Goal: Use online tool/utility

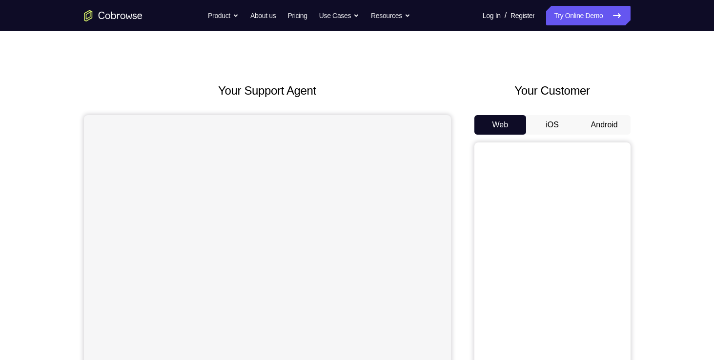
click at [548, 130] on button "iOS" at bounding box center [552, 125] width 52 height 20
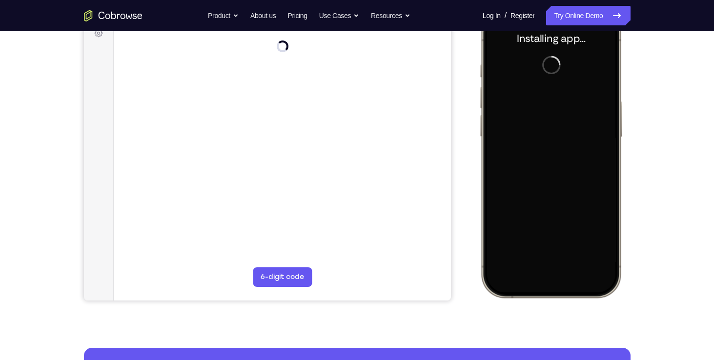
scroll to position [118, 0]
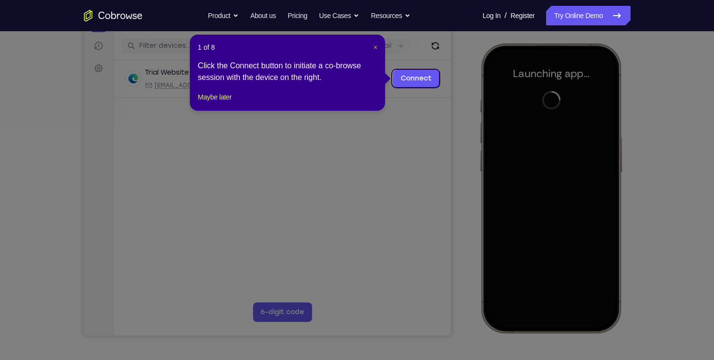
click at [376, 43] on span "×" at bounding box center [376, 47] width 4 height 8
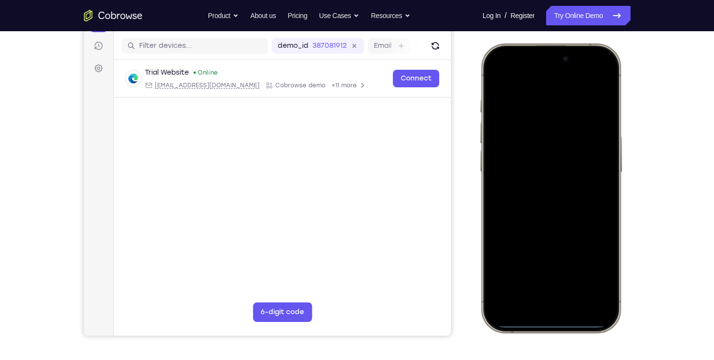
drag, startPoint x: 536, startPoint y: 162, endPoint x: 544, endPoint y: 215, distance: 53.9
click at [544, 215] on div at bounding box center [550, 188] width 128 height 279
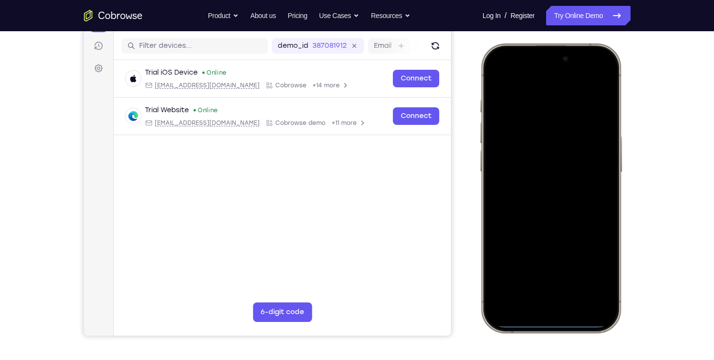
drag, startPoint x: 517, startPoint y: 57, endPoint x: 545, endPoint y: 230, distance: 174.7
click at [545, 230] on div at bounding box center [550, 188] width 128 height 279
drag, startPoint x: 567, startPoint y: 231, endPoint x: 586, endPoint y: 268, distance: 41.1
click at [586, 268] on div at bounding box center [550, 188] width 128 height 279
click at [588, 75] on div at bounding box center [550, 188] width 128 height 279
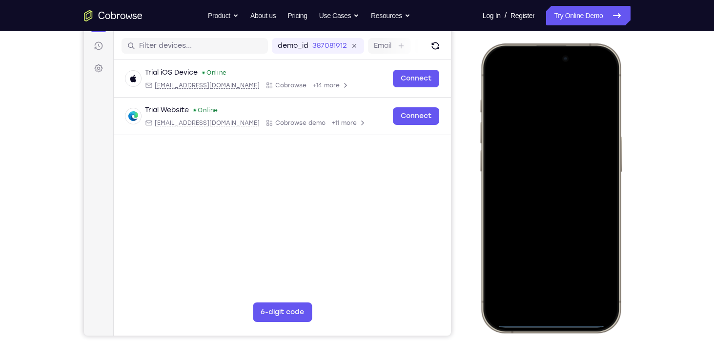
click at [541, 118] on div at bounding box center [550, 188] width 128 height 279
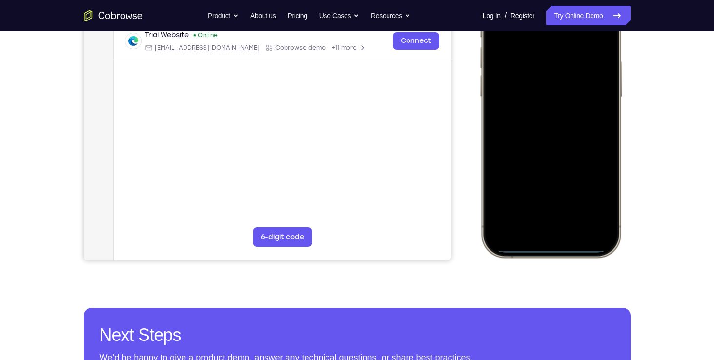
scroll to position [194, 0]
click at [533, 222] on div at bounding box center [550, 112] width 128 height 279
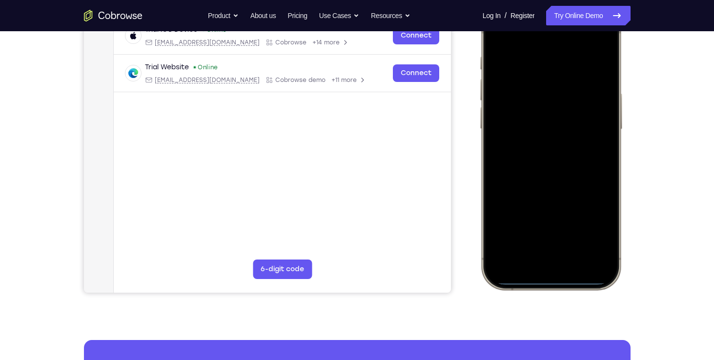
scroll to position [160, 0]
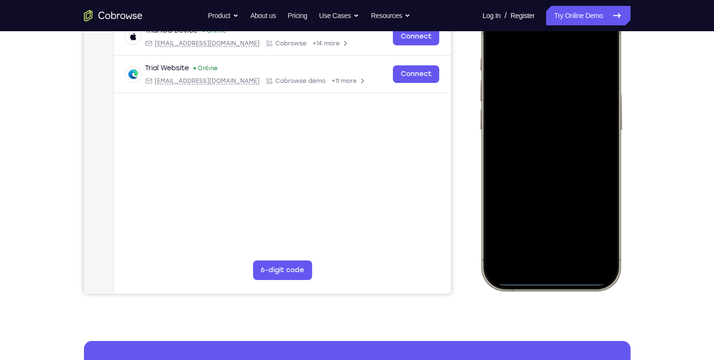
click at [561, 235] on div at bounding box center [550, 146] width 128 height 279
click at [523, 99] on div at bounding box center [550, 146] width 128 height 279
click at [512, 131] on div at bounding box center [550, 146] width 128 height 279
click at [513, 150] on div at bounding box center [550, 146] width 128 height 279
click at [606, 46] on div at bounding box center [550, 146] width 128 height 279
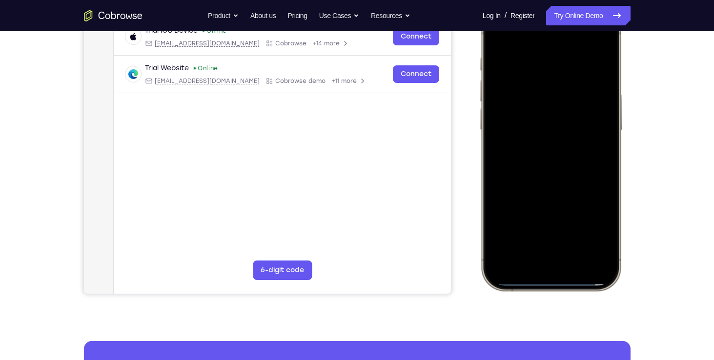
click at [576, 233] on div at bounding box center [550, 146] width 128 height 279
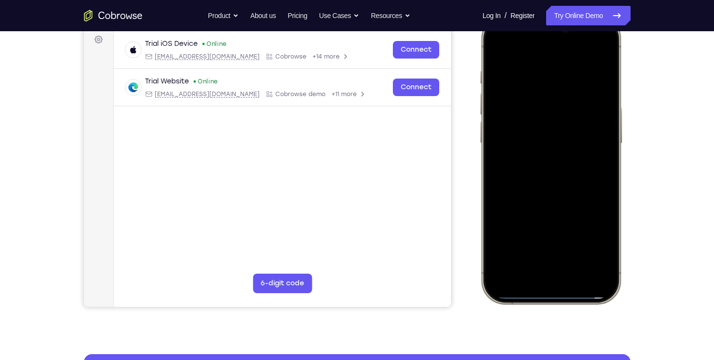
scroll to position [146, 0]
click at [553, 126] on div at bounding box center [550, 160] width 128 height 279
click at [596, 239] on div at bounding box center [550, 160] width 128 height 279
click at [596, 241] on div at bounding box center [550, 160] width 128 height 279
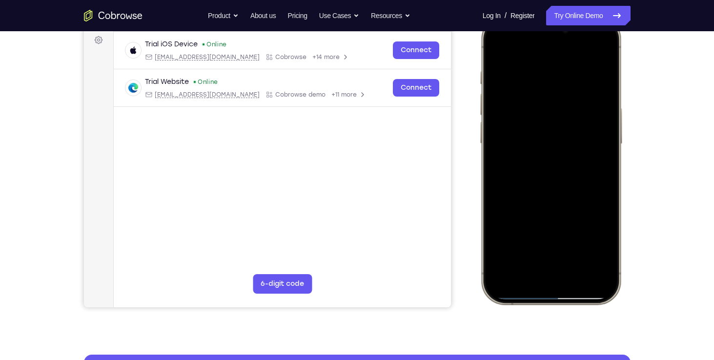
click at [596, 241] on div at bounding box center [550, 160] width 128 height 279
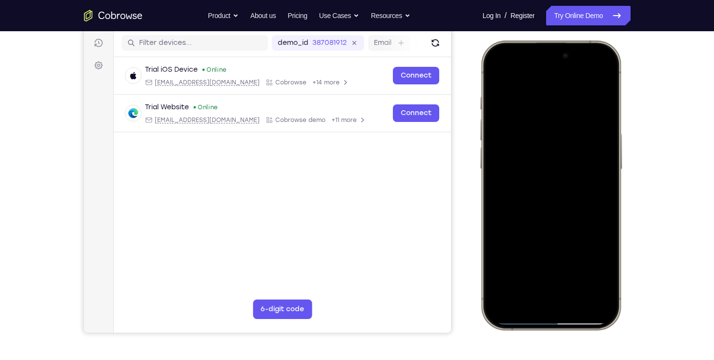
scroll to position [121, 0]
click at [496, 75] on div at bounding box center [550, 185] width 128 height 279
click at [538, 95] on div at bounding box center [550, 185] width 128 height 279
click at [507, 75] on div at bounding box center [550, 185] width 128 height 279
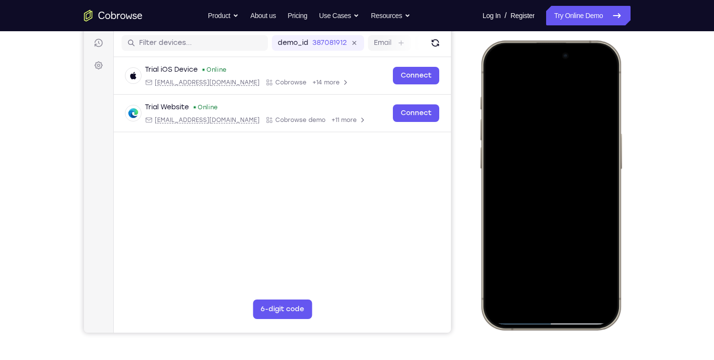
click at [494, 73] on div at bounding box center [550, 185] width 128 height 279
click at [600, 79] on div at bounding box center [550, 185] width 128 height 279
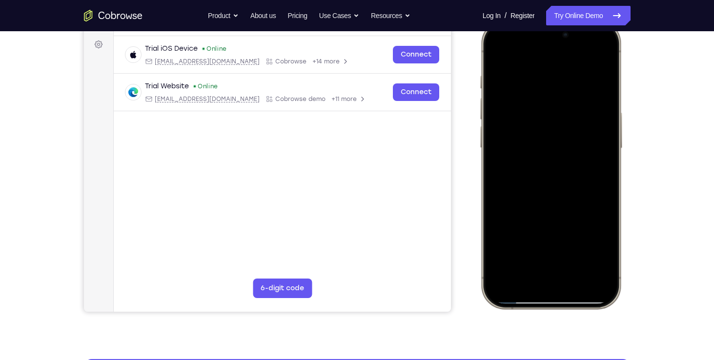
click at [577, 251] on div at bounding box center [550, 164] width 128 height 279
click at [498, 53] on div at bounding box center [550, 164] width 128 height 279
click at [600, 272] on div at bounding box center [550, 164] width 128 height 279
click at [537, 64] on div at bounding box center [550, 164] width 128 height 279
click at [539, 74] on div at bounding box center [550, 164] width 128 height 279
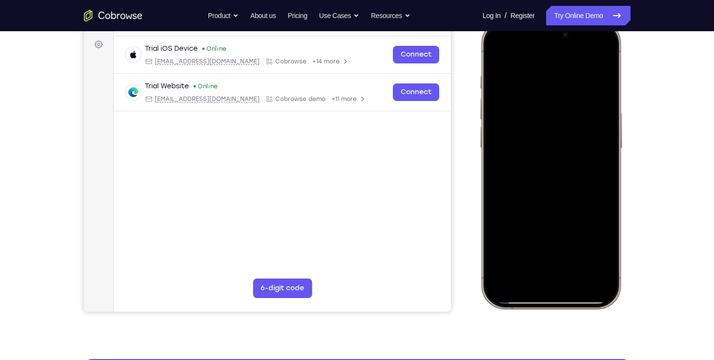
click at [583, 243] on div at bounding box center [550, 164] width 128 height 279
click at [583, 251] on div at bounding box center [550, 164] width 128 height 279
drag, startPoint x: 583, startPoint y: 250, endPoint x: 514, endPoint y: 188, distance: 93.0
click at [514, 188] on div at bounding box center [550, 164] width 128 height 279
click at [593, 60] on div at bounding box center [550, 164] width 128 height 279
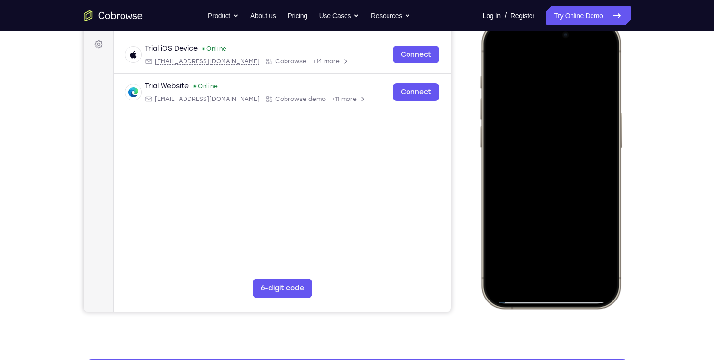
drag, startPoint x: 573, startPoint y: 104, endPoint x: 575, endPoint y: 12, distance: 92.3
click at [575, 20] on html "Online web based iOS Simulators and Android Emulators. Run iPhone, iPad, Mobile…" at bounding box center [552, 166] width 146 height 293
drag, startPoint x: 574, startPoint y: 169, endPoint x: 563, endPoint y: 102, distance: 68.2
click at [563, 102] on div at bounding box center [550, 164] width 128 height 279
click at [525, 151] on div at bounding box center [550, 164] width 128 height 279
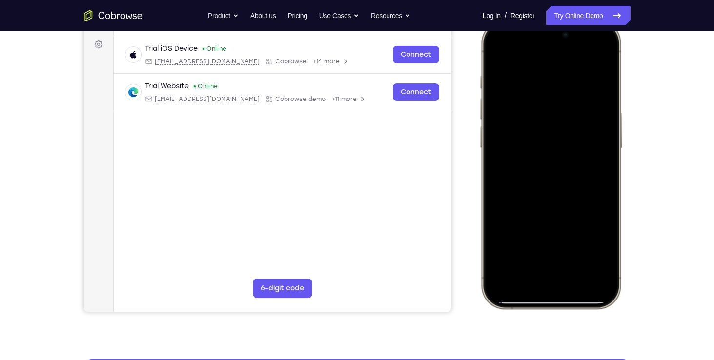
click at [525, 151] on div at bounding box center [550, 164] width 128 height 279
click at [494, 185] on div at bounding box center [550, 164] width 128 height 279
click at [576, 276] on div at bounding box center [550, 164] width 128 height 279
click at [610, 102] on div at bounding box center [550, 164] width 128 height 279
click at [606, 102] on div at bounding box center [550, 164] width 128 height 279
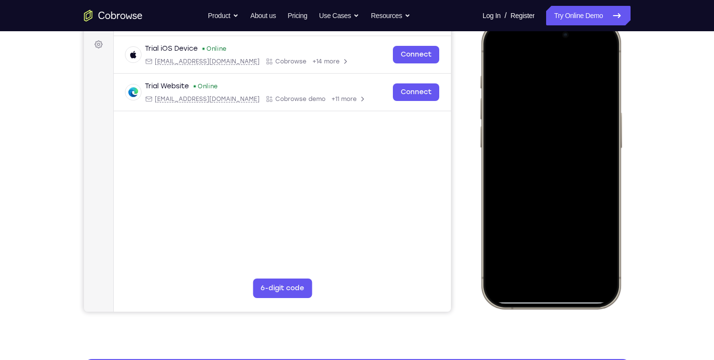
click at [502, 53] on div at bounding box center [550, 164] width 128 height 279
